Goal: Book appointment/travel/reservation

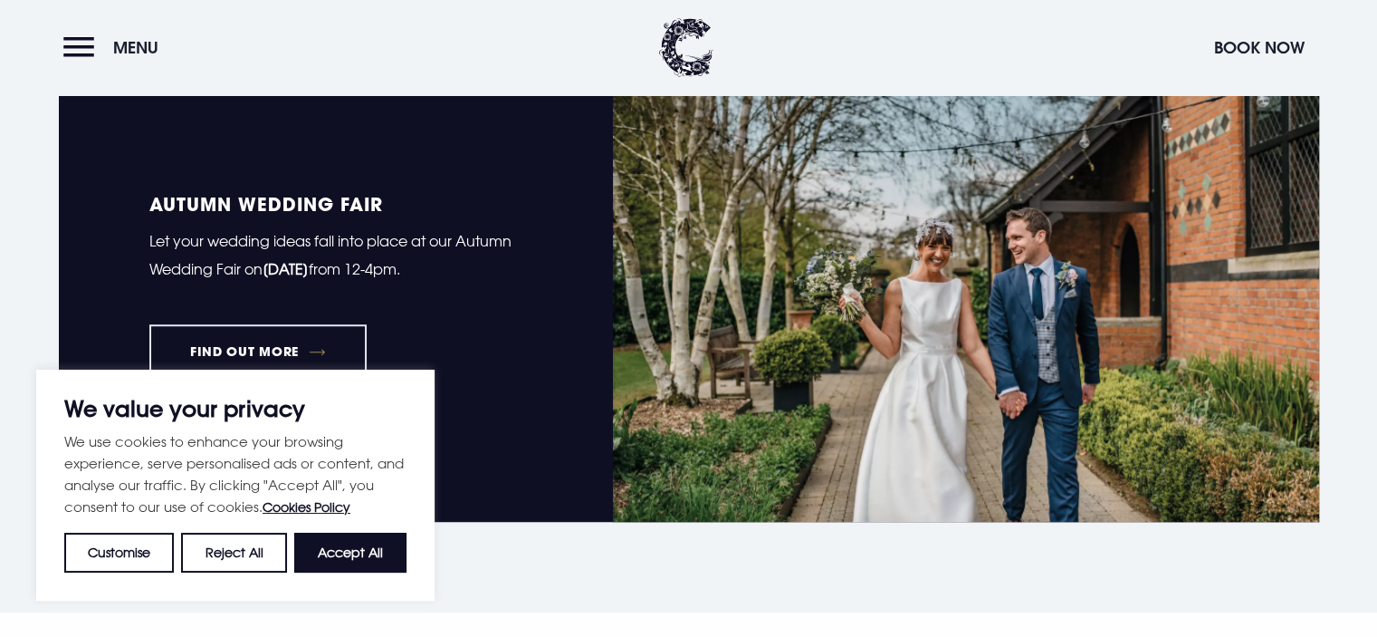
scroll to position [1282, 0]
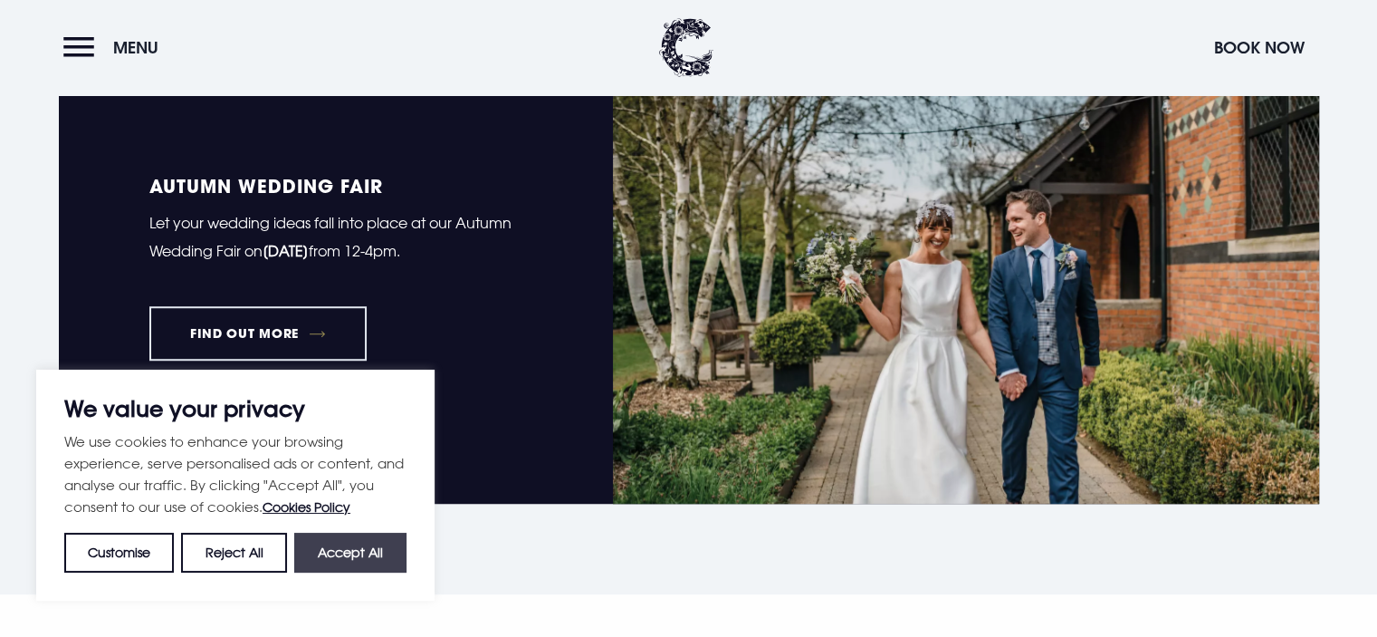
click at [374, 548] on button "Accept All" at bounding box center [350, 552] width 112 height 40
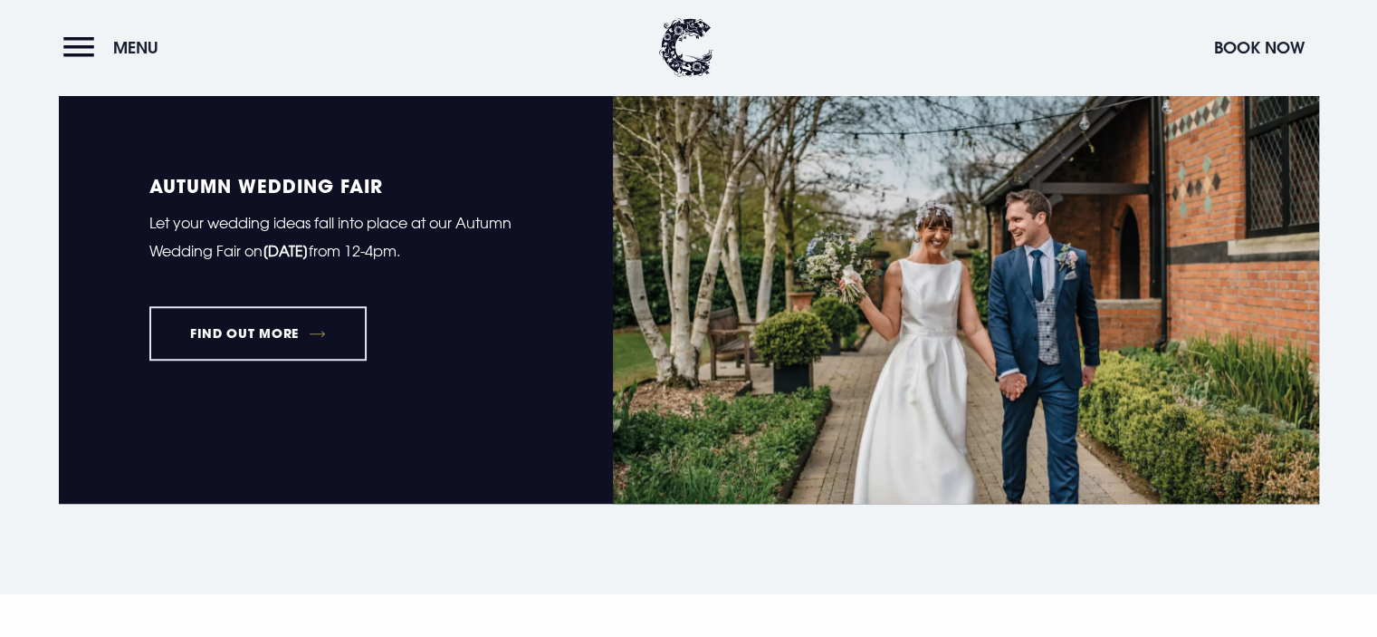
checkbox input "true"
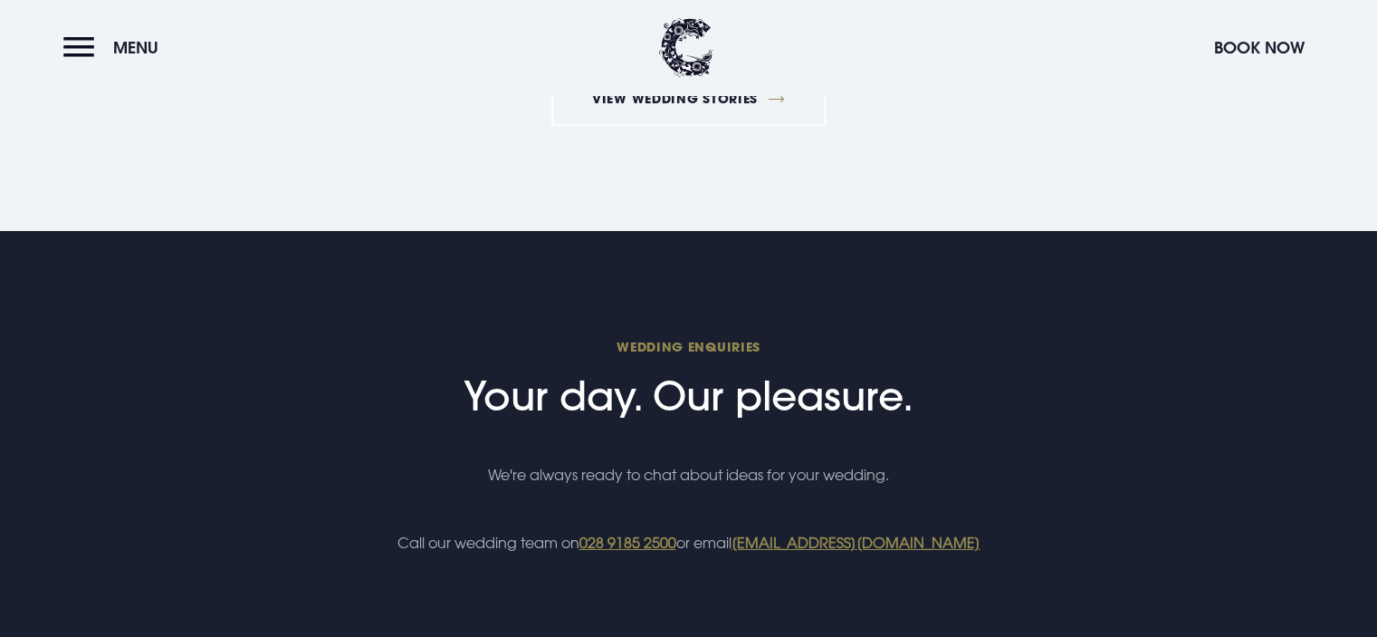
scroll to position [6411, 0]
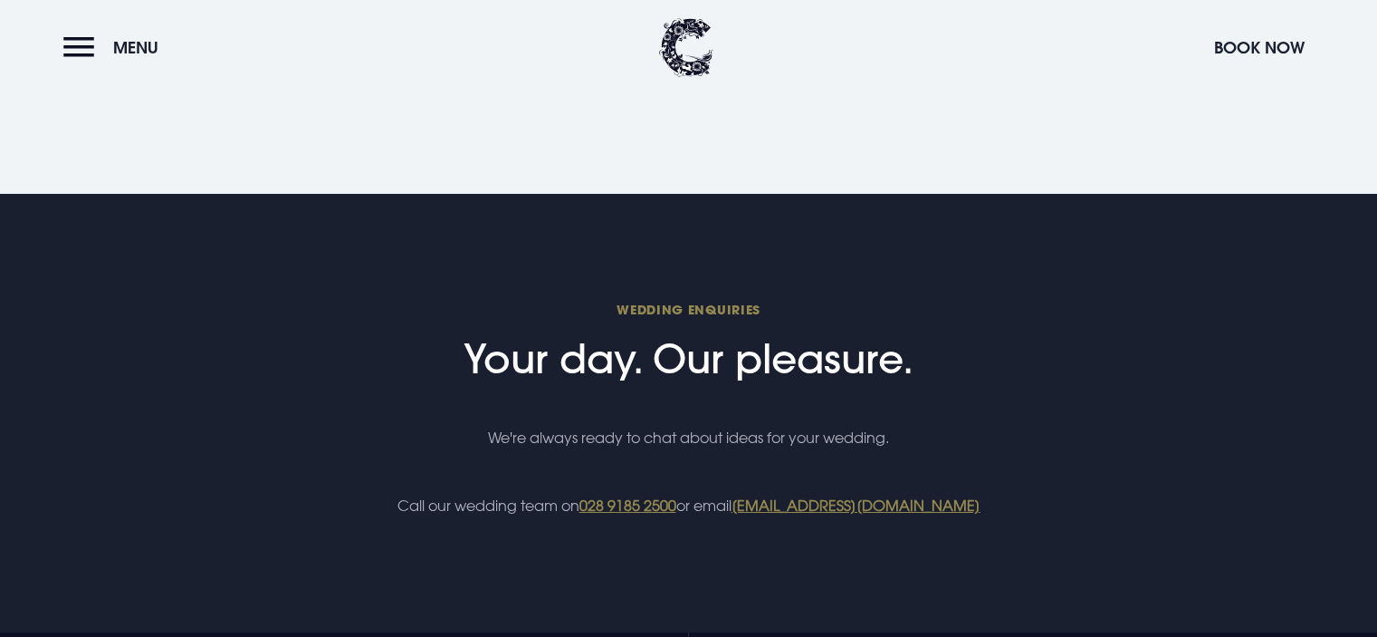
drag, startPoint x: 1021, startPoint y: 492, endPoint x: 740, endPoint y: 481, distance: 281.8
click at [740, 481] on div "Wedding Enquiries Your day. Our pleasure. We're always ready to chat about idea…" at bounding box center [688, 409] width 1047 height 222
copy link "[EMAIL_ADDRESS][DOMAIN_NAME]"
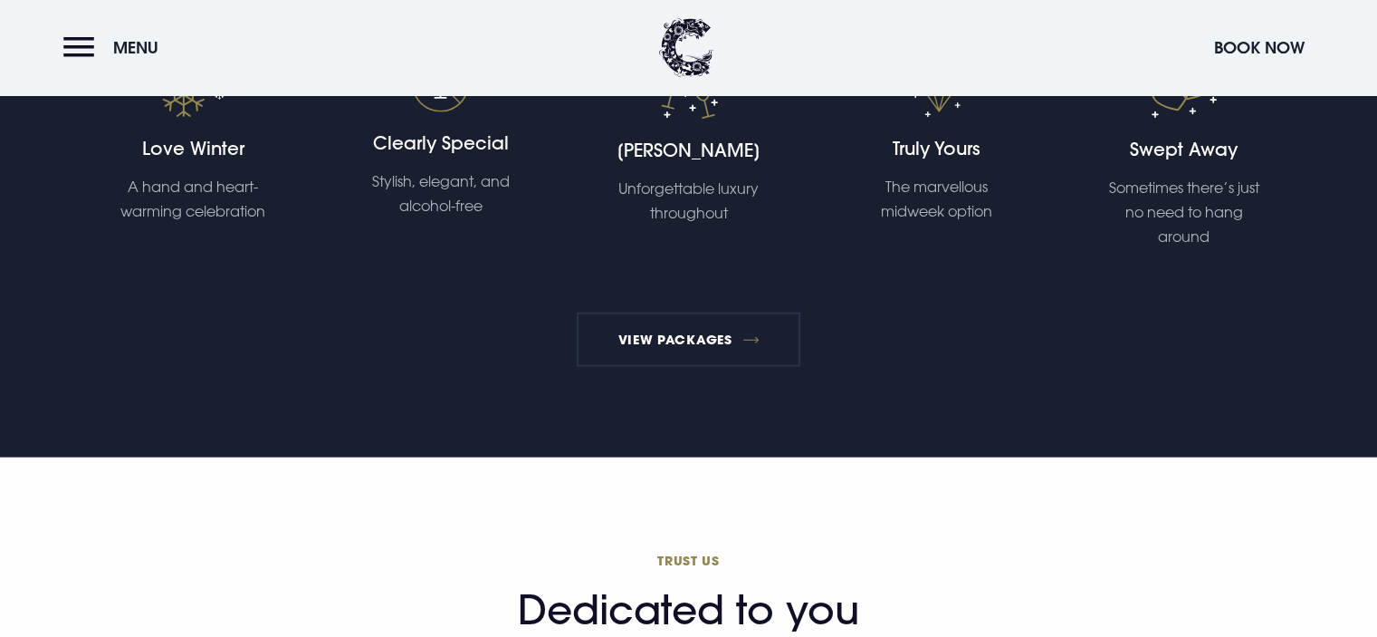
scroll to position [3924, 0]
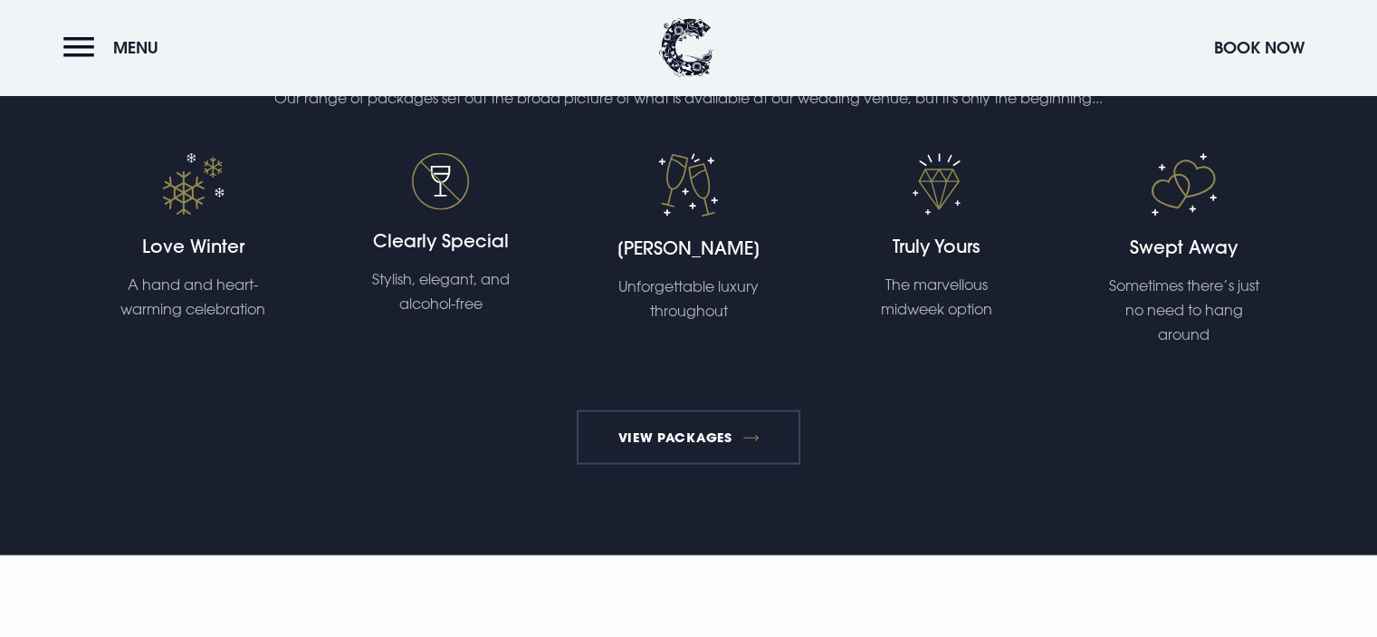
click at [723, 441] on link "View Packages" at bounding box center [689, 437] width 224 height 54
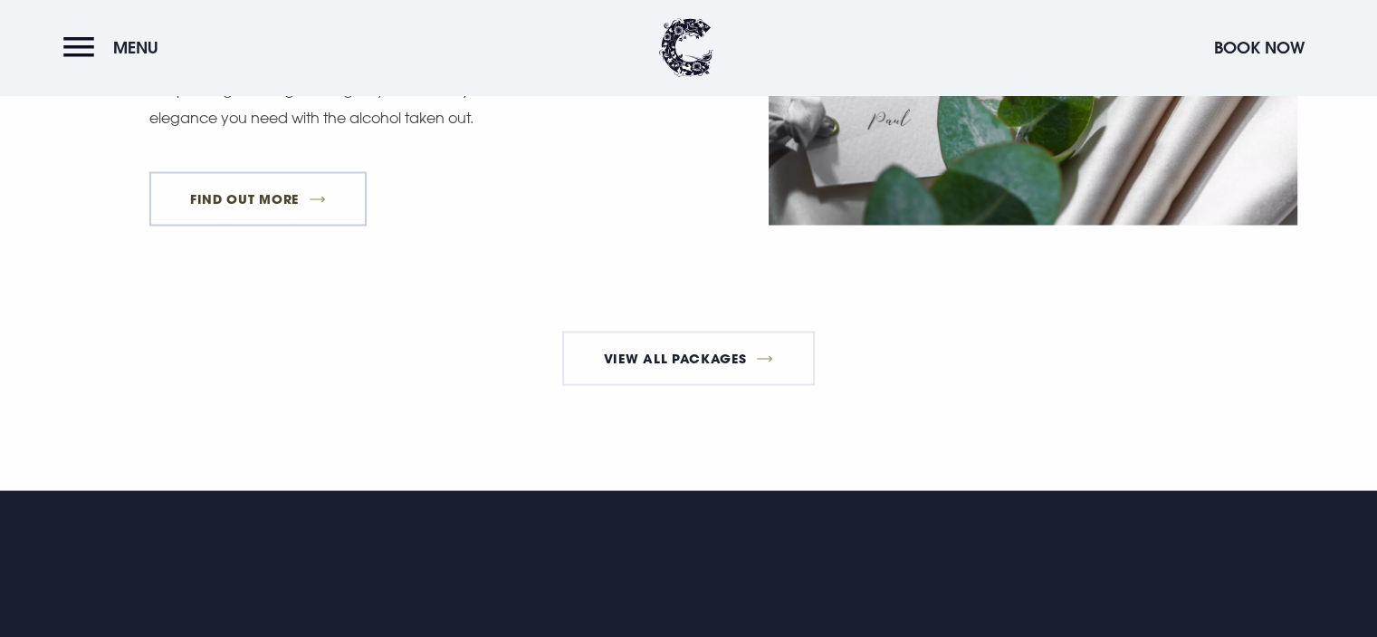
scroll to position [3358, 0]
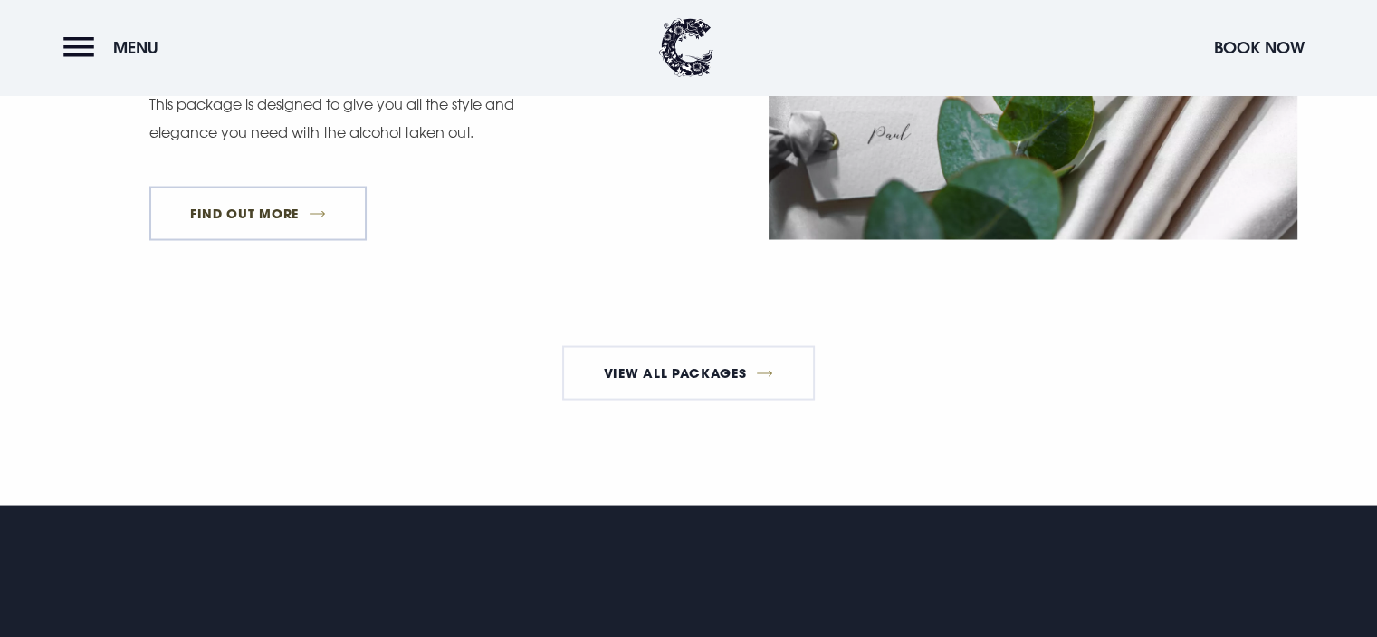
click at [304, 225] on link "FIND OUT MORE" at bounding box center [258, 213] width 218 height 54
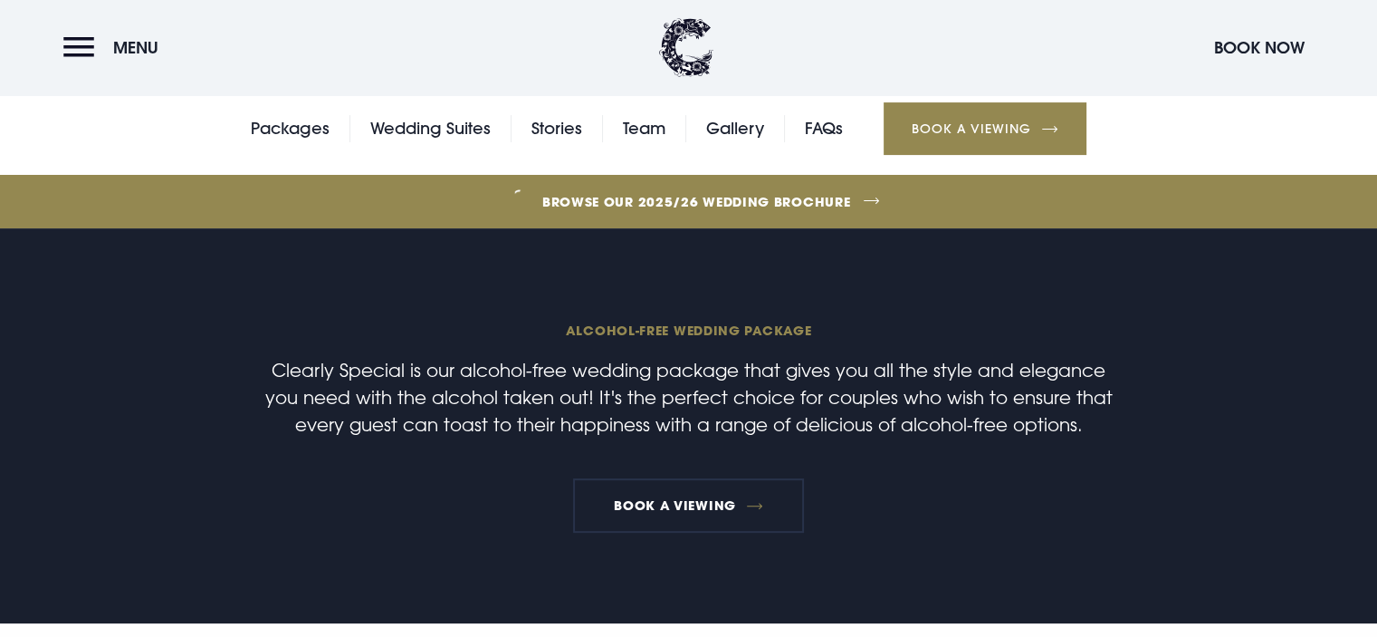
scroll to position [460, 0]
click at [739, 187] on link "Browse our 2025/26 wedding brochure" at bounding box center [696, 202] width 3063 height 68
